Goal: Task Accomplishment & Management: Use online tool/utility

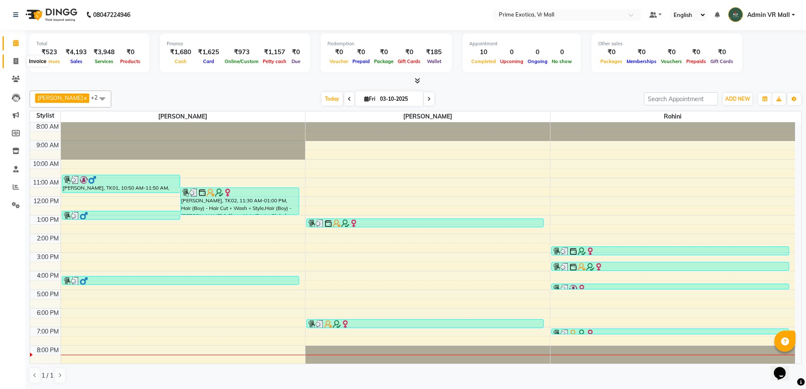
click at [15, 58] on icon at bounding box center [16, 61] width 5 height 6
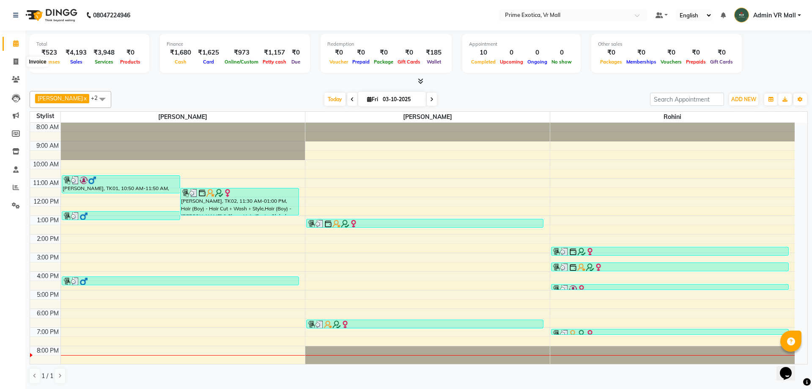
select select "service"
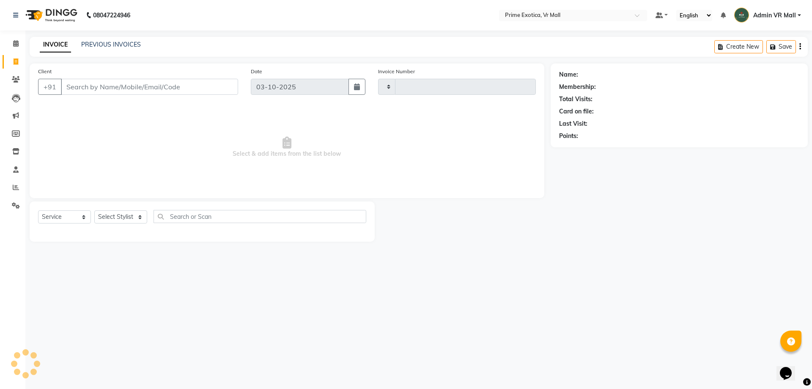
type input "1964"
select select "6077"
click at [113, 44] on link "PREVIOUS INVOICES" at bounding box center [111, 45] width 60 height 8
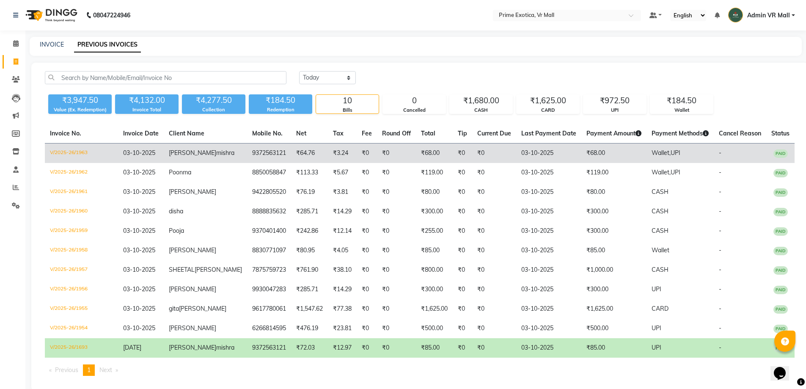
scroll to position [49, 0]
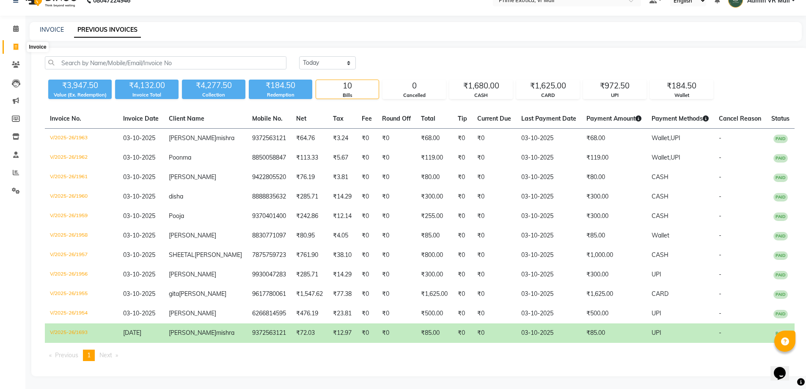
click at [11, 42] on span at bounding box center [15, 47] width 15 height 10
select select "service"
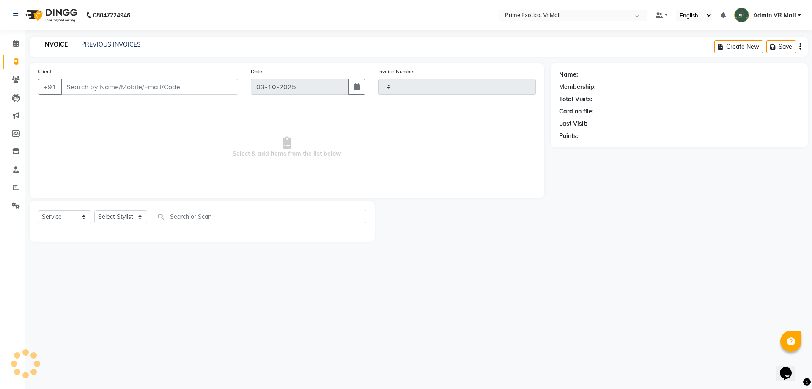
type input "1964"
select select "6077"
click at [12, 47] on span at bounding box center [15, 44] width 15 height 10
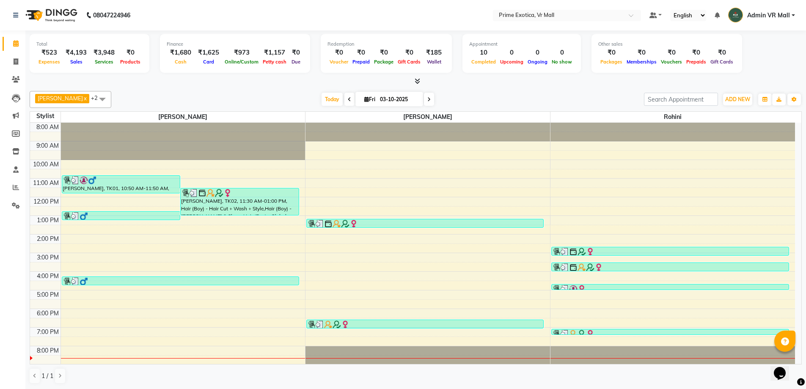
click at [182, 82] on div at bounding box center [416, 81] width 772 height 9
click at [16, 188] on icon at bounding box center [16, 187] width 6 height 6
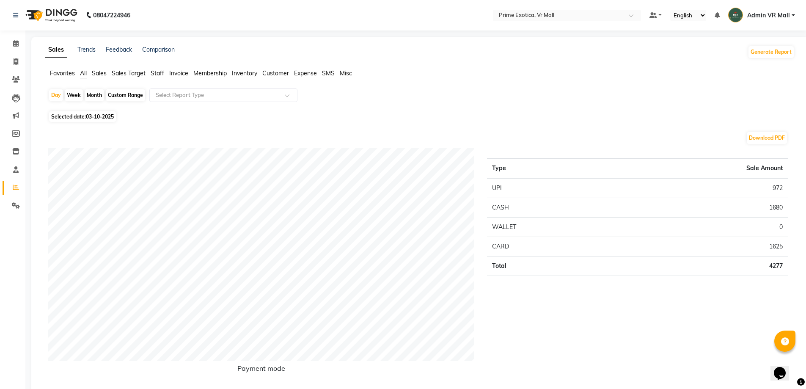
click at [96, 93] on div "Month" at bounding box center [94, 95] width 19 height 12
select select "10"
select select "2025"
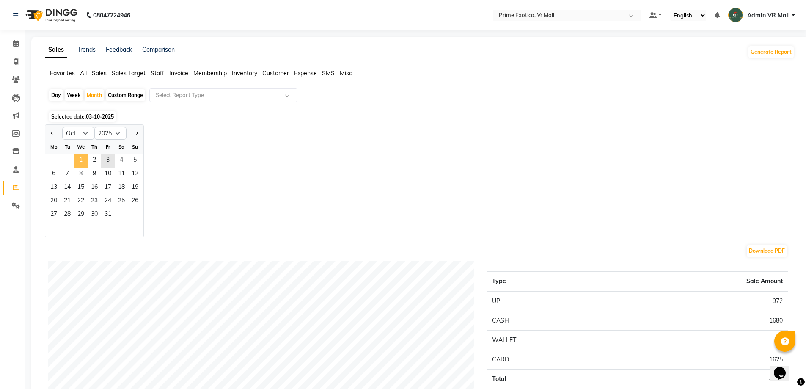
click at [78, 156] on span "1" at bounding box center [81, 161] width 14 height 14
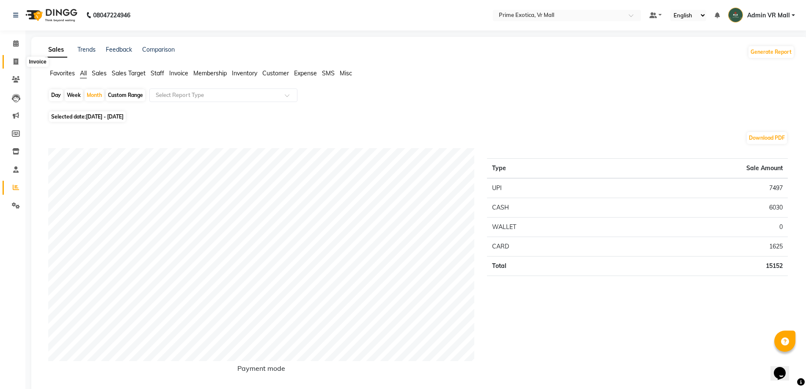
click at [14, 60] on icon at bounding box center [16, 61] width 5 height 6
select select "service"
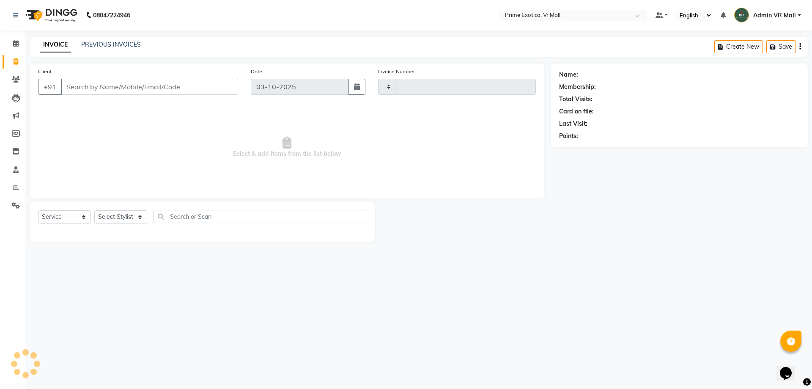
type input "1964"
select select "6077"
